Goal: Task Accomplishment & Management: Manage account settings

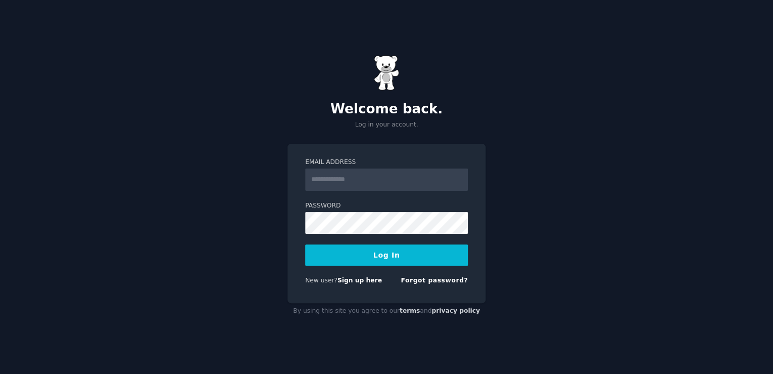
type input "**********"
click at [373, 257] on button "Log In" at bounding box center [386, 254] width 163 height 21
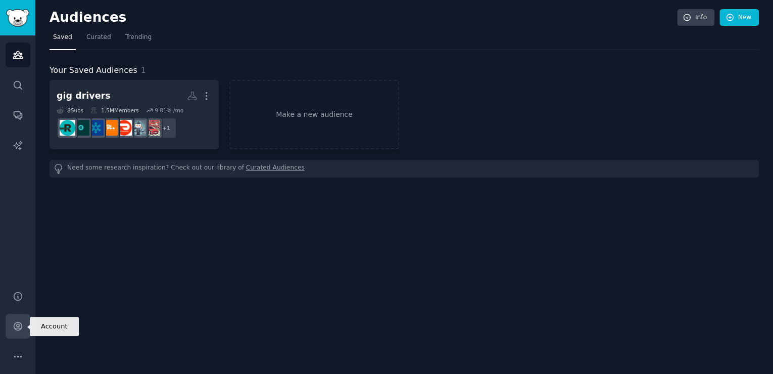
click at [19, 327] on icon "Sidebar" at bounding box center [18, 326] width 11 height 11
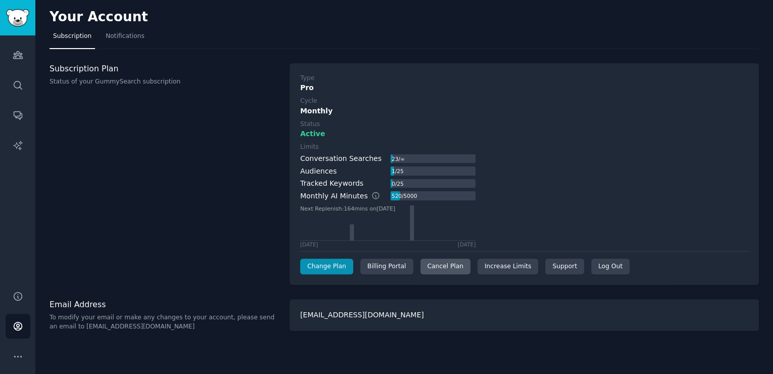
click at [438, 266] on div "Cancel Plan" at bounding box center [446, 266] width 50 height 16
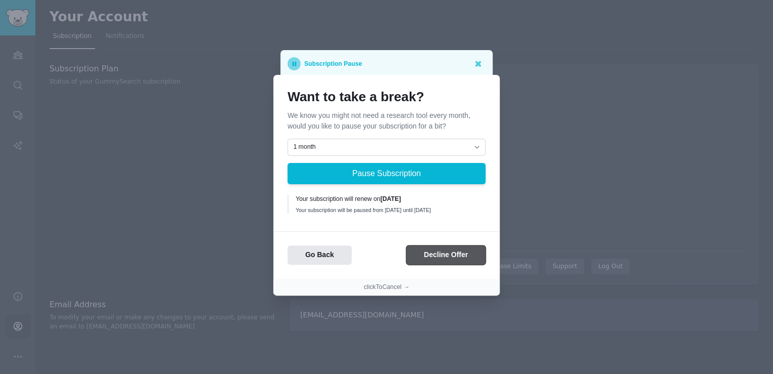
click at [424, 258] on button "Decline Offer" at bounding box center [445, 255] width 79 height 20
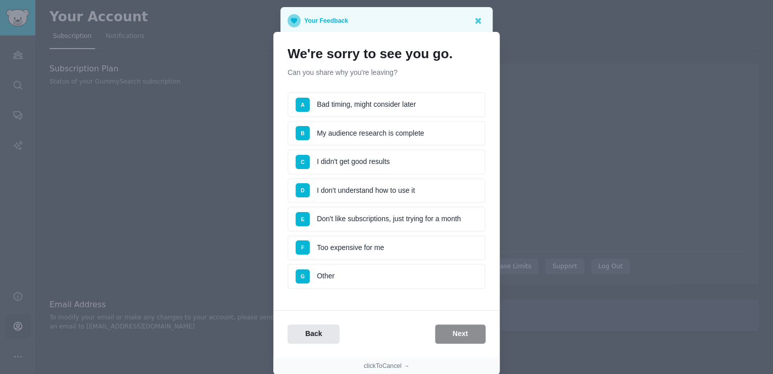
click at [448, 330] on div "Back Next" at bounding box center [387, 334] width 226 height 20
click at [303, 272] on span "G" at bounding box center [303, 276] width 14 height 14
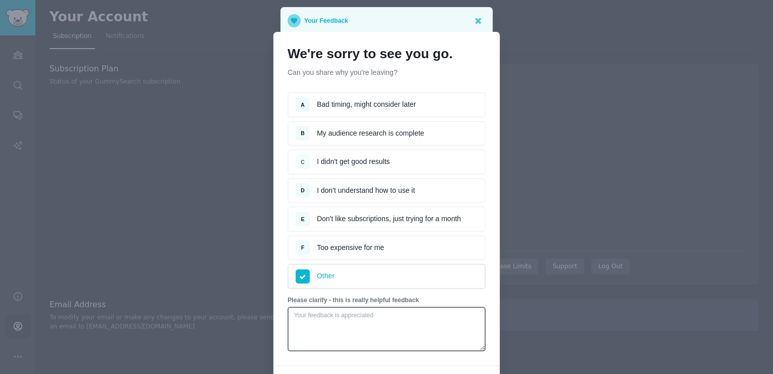
click at [305, 160] on span "C" at bounding box center [303, 162] width 14 height 14
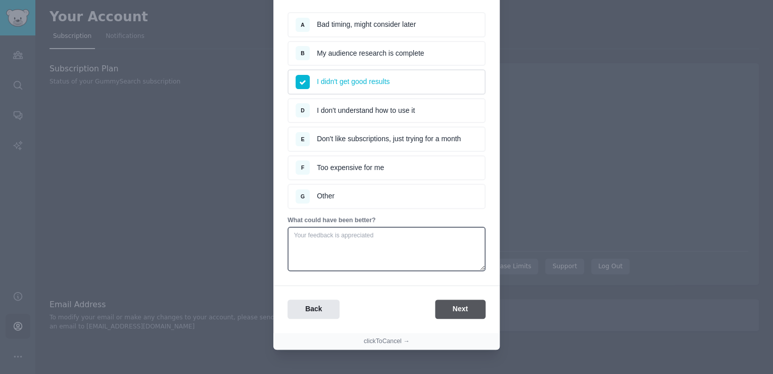
scroll to position [80, 0]
click at [453, 303] on button "Next" at bounding box center [460, 309] width 51 height 20
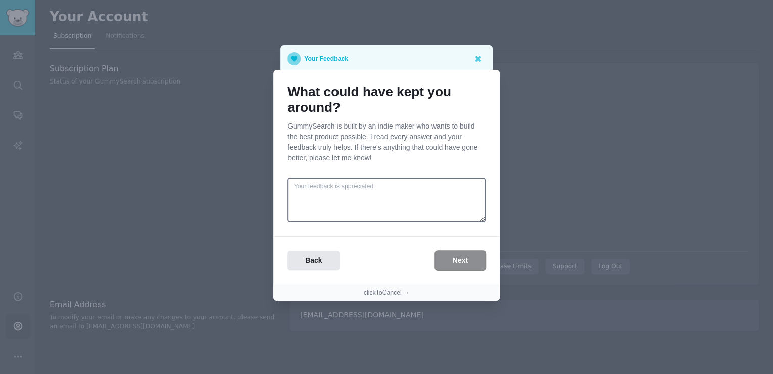
scroll to position [0, 0]
click at [461, 259] on button "Next" at bounding box center [460, 260] width 51 height 20
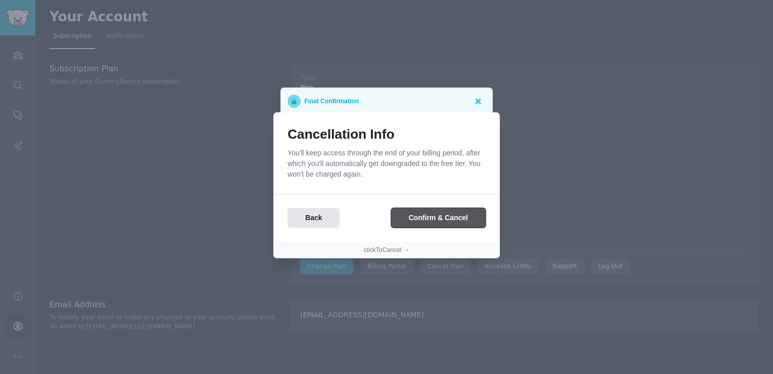
click at [428, 218] on button "Confirm & Cancel" at bounding box center [438, 218] width 95 height 20
